Goal: Transaction & Acquisition: Download file/media

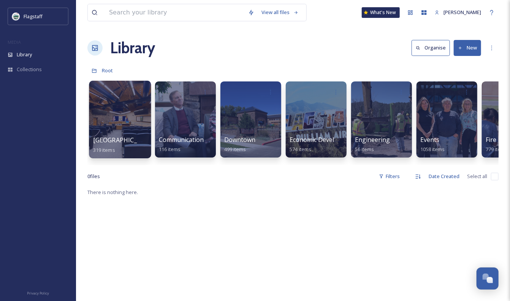
click at [129, 122] on div at bounding box center [120, 120] width 62 height 78
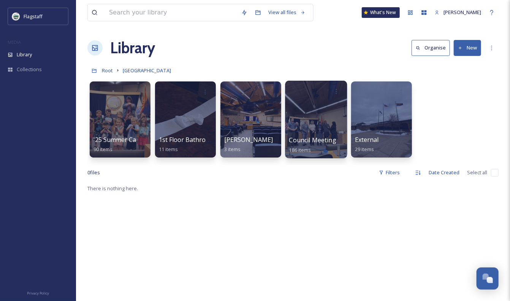
click at [329, 127] on div at bounding box center [316, 120] width 62 height 78
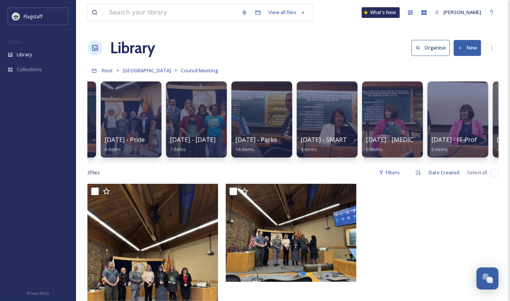
scroll to position [0, 705]
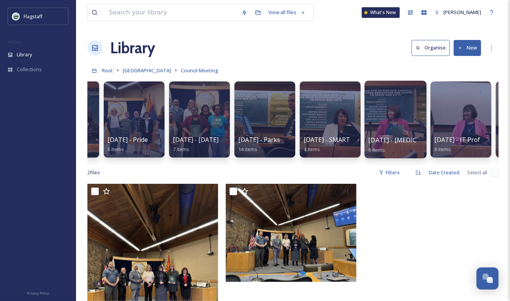
click at [386, 147] on div "[DATE] - [MEDICAL_DATA] and Hunger Action 9 items" at bounding box center [396, 144] width 54 height 19
click at [383, 145] on link "[DATE] - [MEDICAL_DATA] and Hunger Action 9 items" at bounding box center [435, 144] width 133 height 17
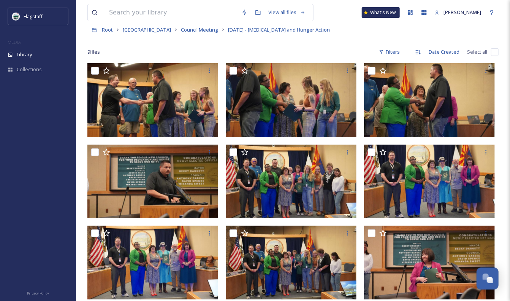
scroll to position [27, 0]
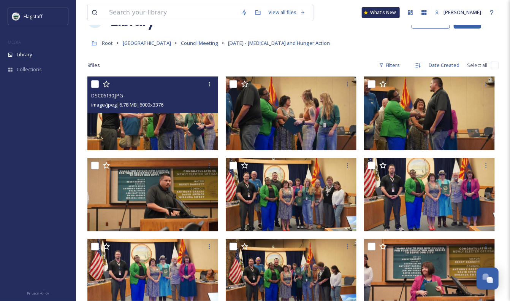
click at [172, 121] on img at bounding box center [152, 113] width 131 height 74
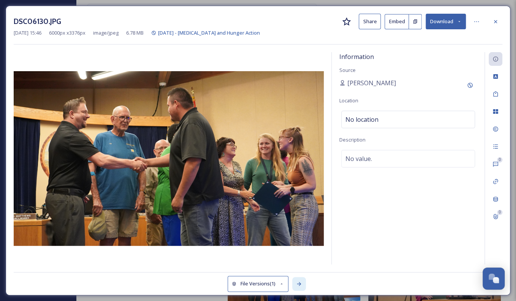
click at [301, 286] on icon at bounding box center [299, 283] width 6 height 6
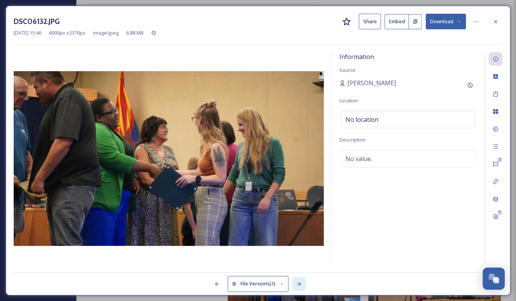
click at [301, 284] on icon at bounding box center [299, 284] width 4 height 4
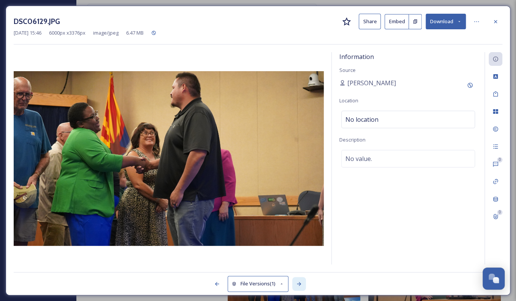
click at [301, 284] on icon at bounding box center [299, 284] width 4 height 4
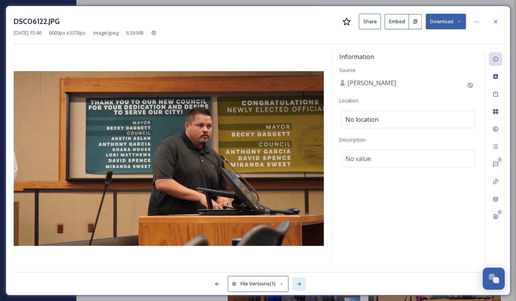
click at [301, 280] on div at bounding box center [299, 284] width 14 height 14
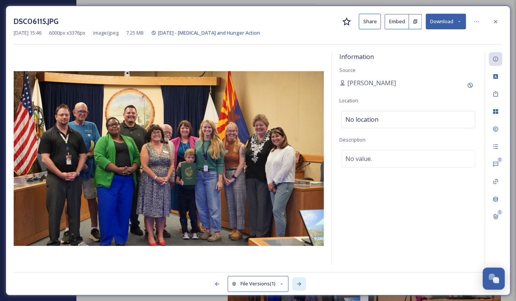
click at [301, 280] on div at bounding box center [299, 284] width 14 height 14
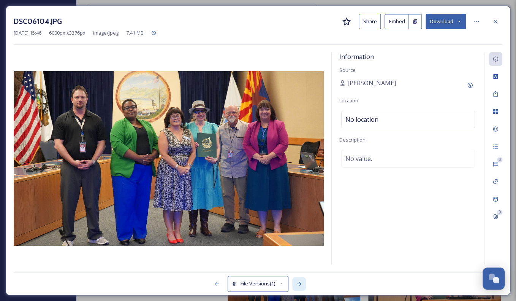
click at [301, 280] on div at bounding box center [299, 284] width 14 height 14
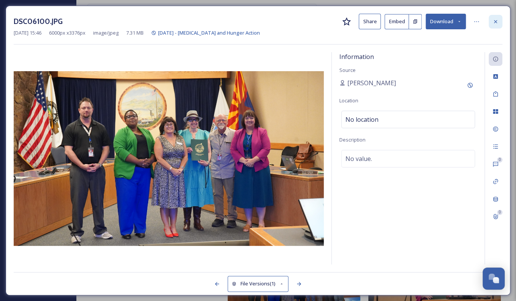
click at [491, 23] on div at bounding box center [496, 22] width 14 height 14
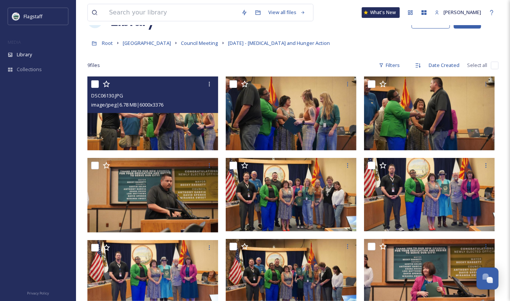
click at [196, 119] on img at bounding box center [152, 113] width 131 height 74
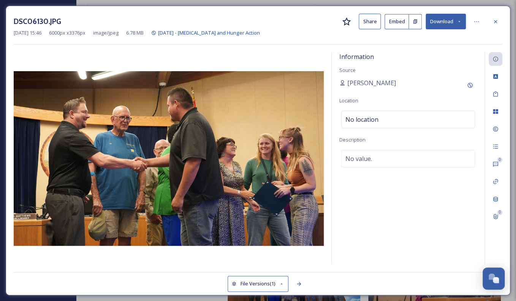
click at [452, 21] on button "Download" at bounding box center [446, 22] width 40 height 16
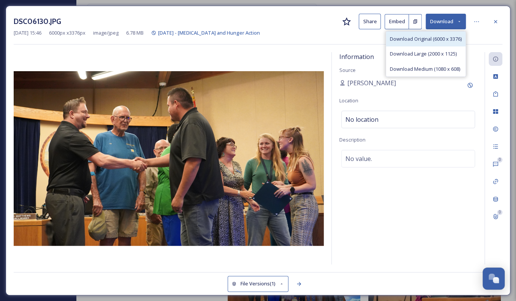
click at [428, 36] on span "Download Original (6000 x 3376)" at bounding box center [426, 38] width 72 height 7
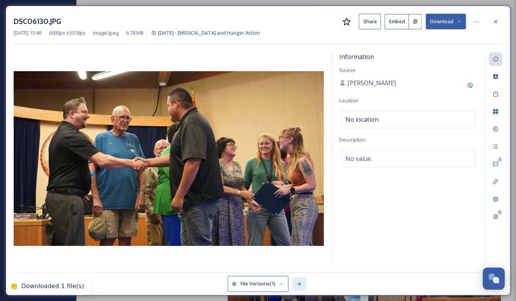
click at [298, 283] on icon at bounding box center [299, 283] width 6 height 6
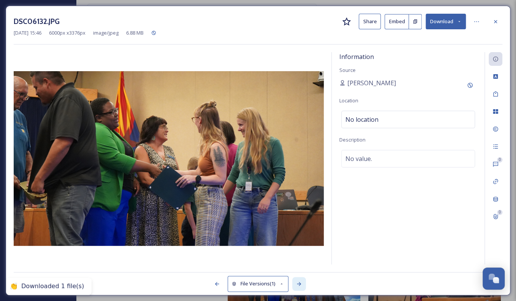
click at [298, 283] on icon at bounding box center [299, 283] width 6 height 6
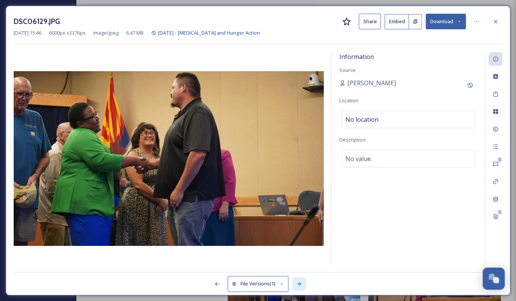
click at [298, 283] on icon at bounding box center [299, 283] width 6 height 6
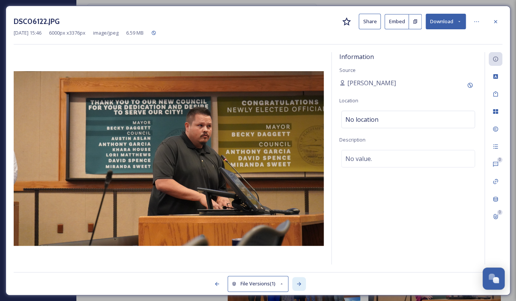
click at [298, 283] on icon at bounding box center [299, 283] width 6 height 6
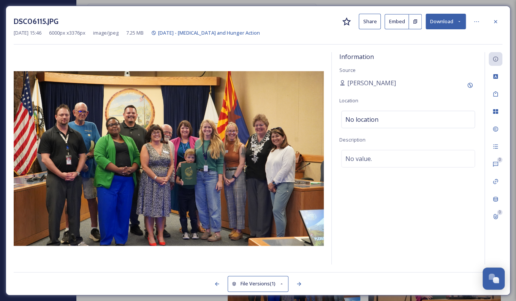
click at [442, 24] on button "Download" at bounding box center [446, 22] width 40 height 16
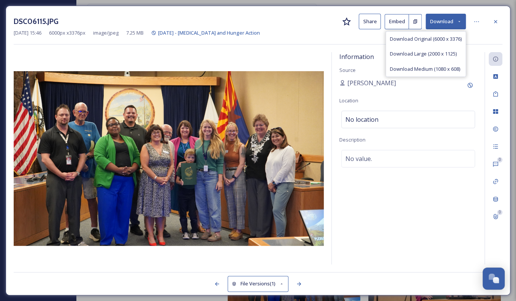
click at [428, 31] on div "Download Original (6000 x 3376) Download Large (2000 x 1125) Download Medium (1…" at bounding box center [426, 54] width 80 height 46
click at [427, 39] on span "Download Original (6000 x 3376)" at bounding box center [426, 38] width 72 height 7
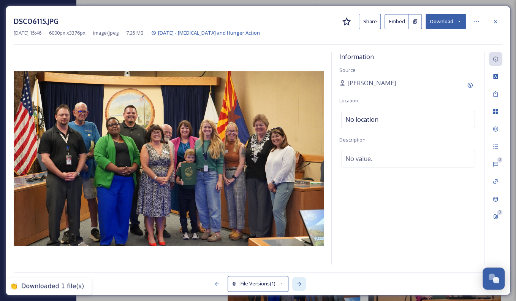
click at [294, 280] on div at bounding box center [299, 284] width 14 height 14
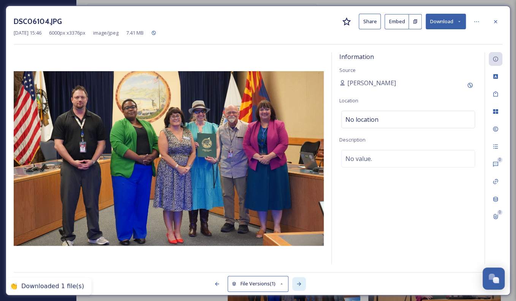
click at [294, 280] on div at bounding box center [299, 284] width 14 height 14
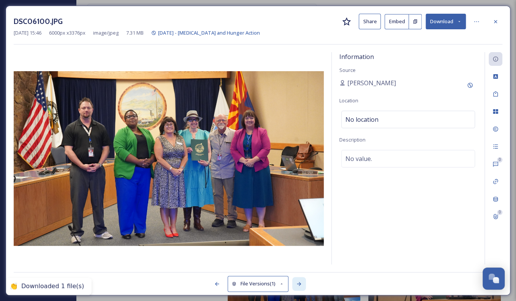
click at [294, 280] on div at bounding box center [299, 284] width 14 height 14
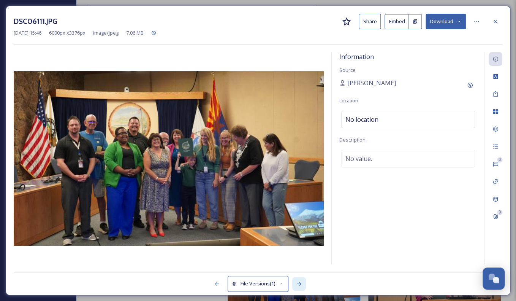
click at [294, 280] on div at bounding box center [299, 284] width 14 height 14
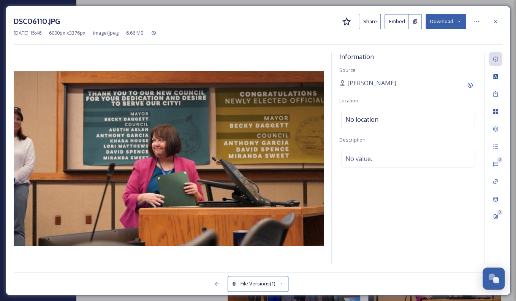
click at [224, 284] on div at bounding box center [121, 284] width 214 height 14
click at [221, 285] on div at bounding box center [217, 284] width 14 height 14
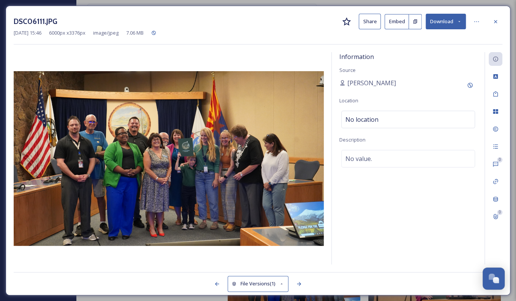
click at [439, 21] on button "Download" at bounding box center [446, 22] width 40 height 16
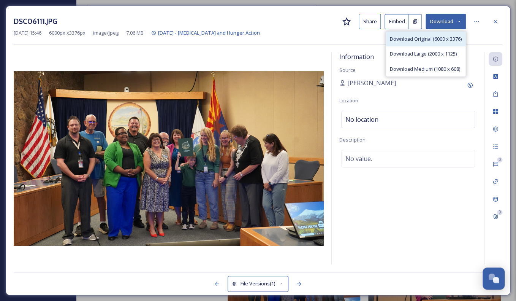
click at [425, 36] on span "Download Original (6000 x 3376)" at bounding box center [426, 38] width 72 height 7
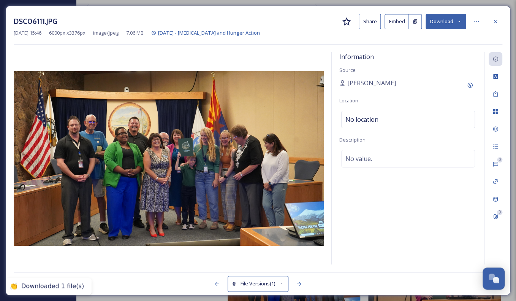
click at [297, 281] on icon at bounding box center [299, 283] width 6 height 6
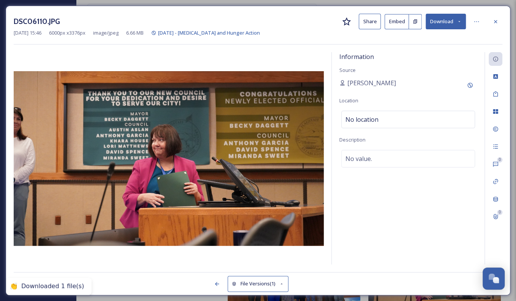
click at [297, 281] on div "File Versions (1)" at bounding box center [258, 279] width 489 height 15
click at [500, 19] on div at bounding box center [496, 22] width 14 height 14
